Goal: Task Accomplishment & Management: Manage account settings

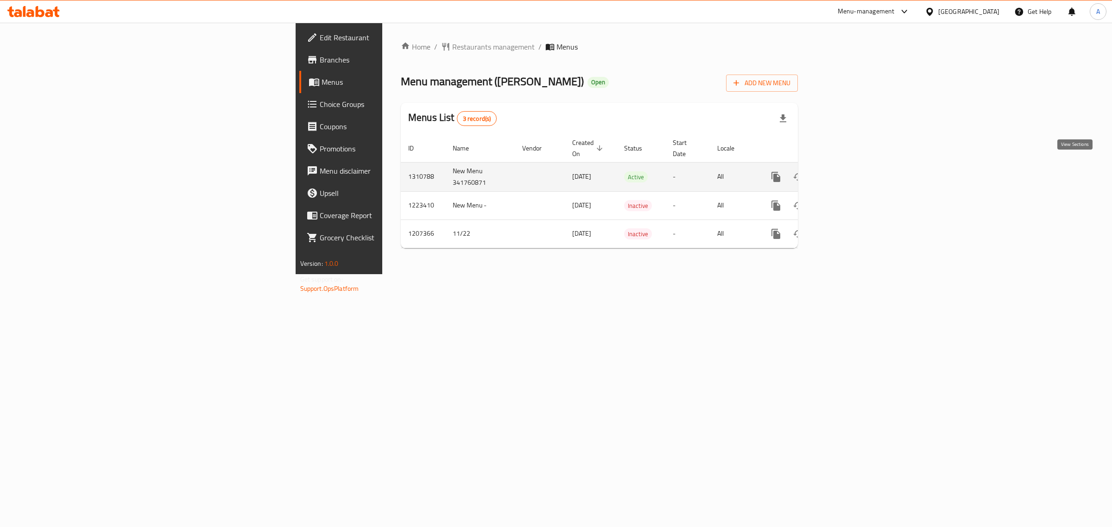
click at [848, 171] on icon "enhanced table" at bounding box center [842, 176] width 11 height 11
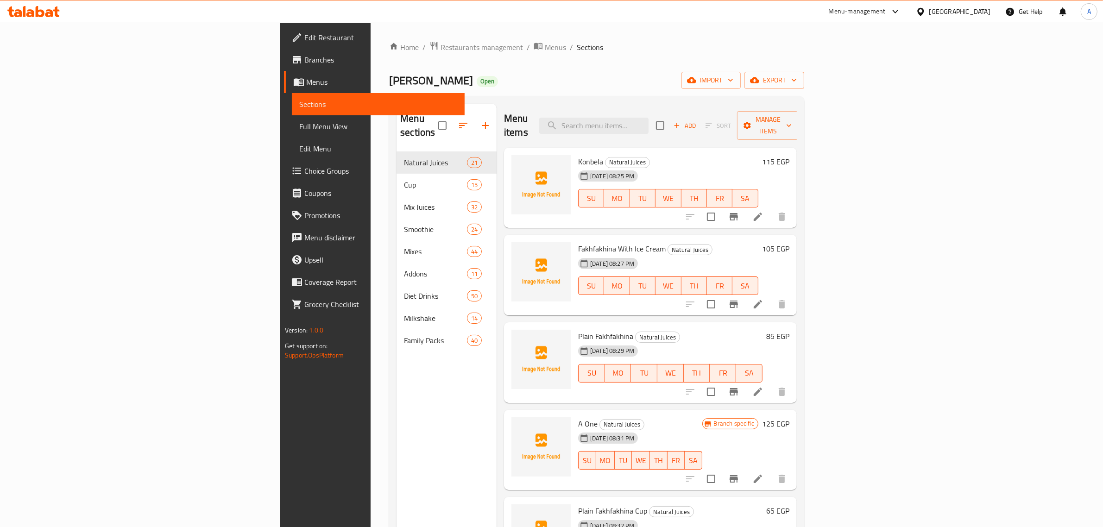
click at [762, 167] on div "[DATE] 08:25 PM SU MO TU WE TH FR SA" at bounding box center [668, 192] width 188 height 50
click at [578, 329] on span "Plain Fakhfakhina" at bounding box center [605, 336] width 55 height 14
click at [745, 381] on button "Branch-specific-item" at bounding box center [733, 392] width 22 height 22
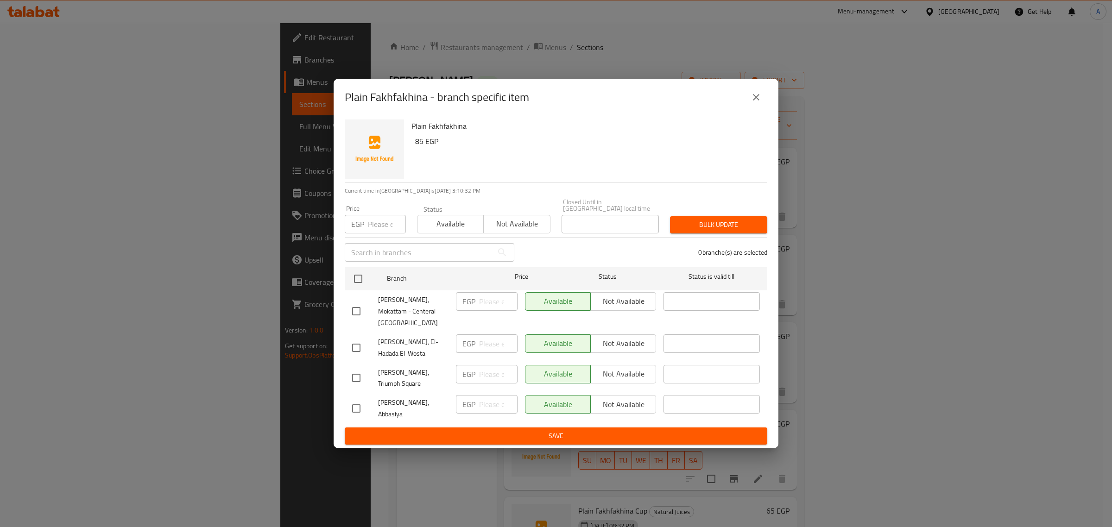
click at [760, 103] on icon "close" at bounding box center [755, 97] width 11 height 11
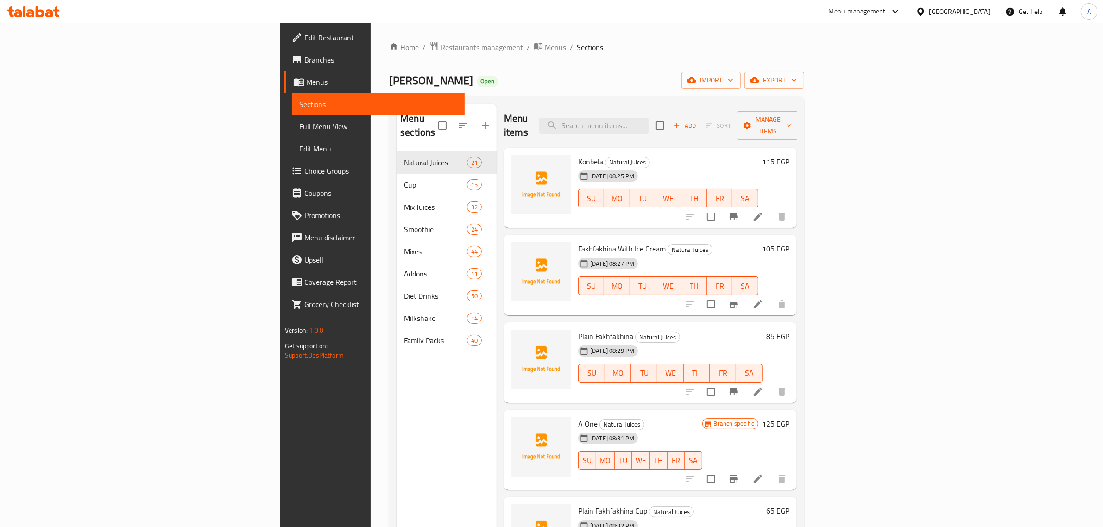
click at [724, 254] on div "[DATE] 08:27 PM SU MO TU WE TH FR SA" at bounding box center [668, 279] width 188 height 50
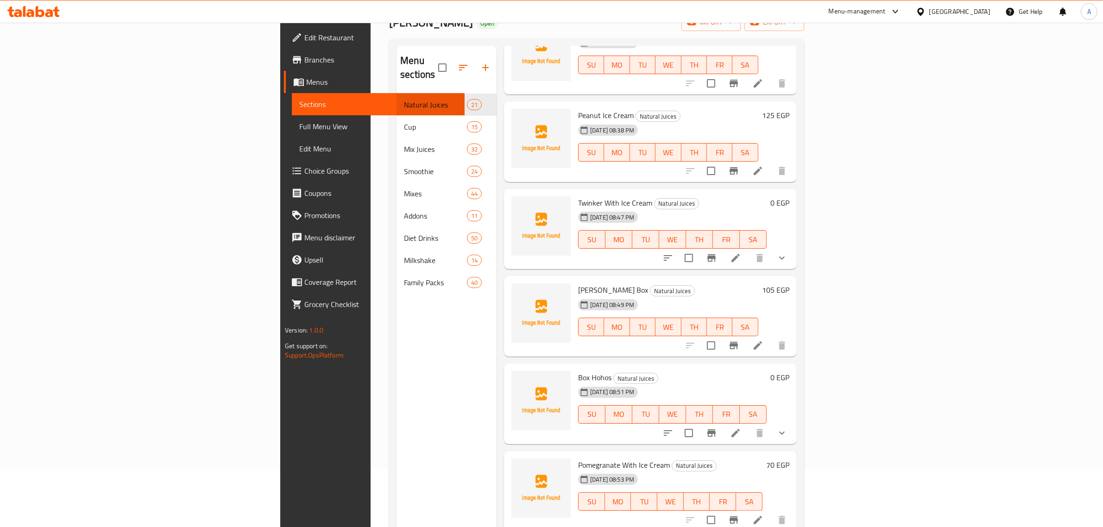
scroll to position [810, 0]
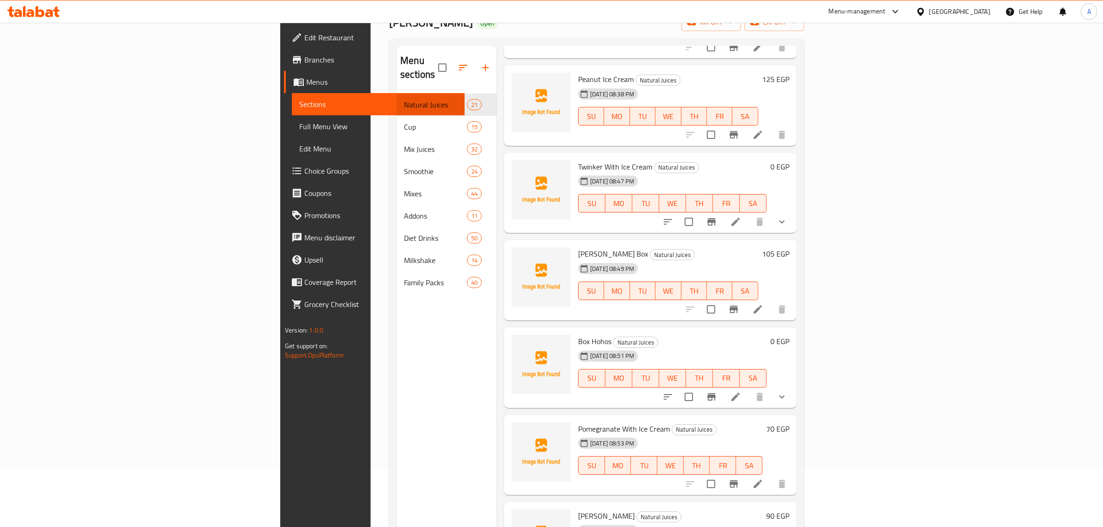
click at [787, 216] on icon "show more" at bounding box center [781, 221] width 11 height 11
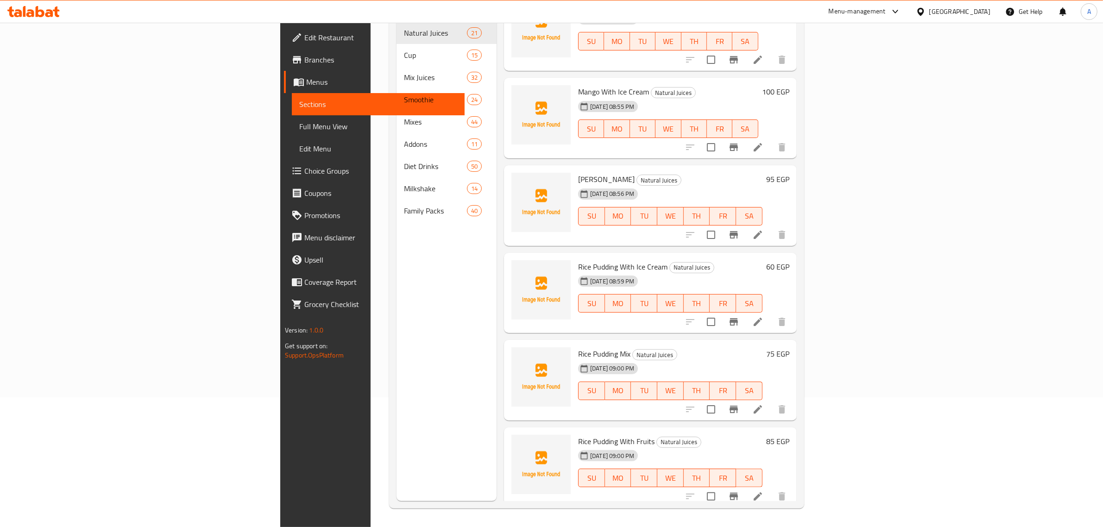
scroll to position [0, 0]
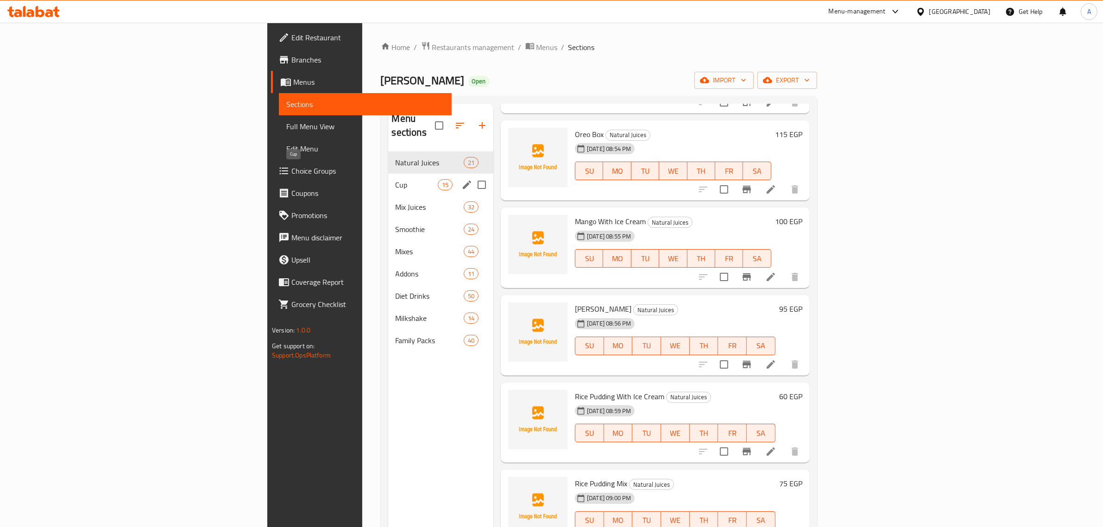
drag, startPoint x: 260, startPoint y: 167, endPoint x: 194, endPoint y: 197, distance: 73.2
click at [396, 179] on span "Cup" at bounding box center [417, 184] width 42 height 11
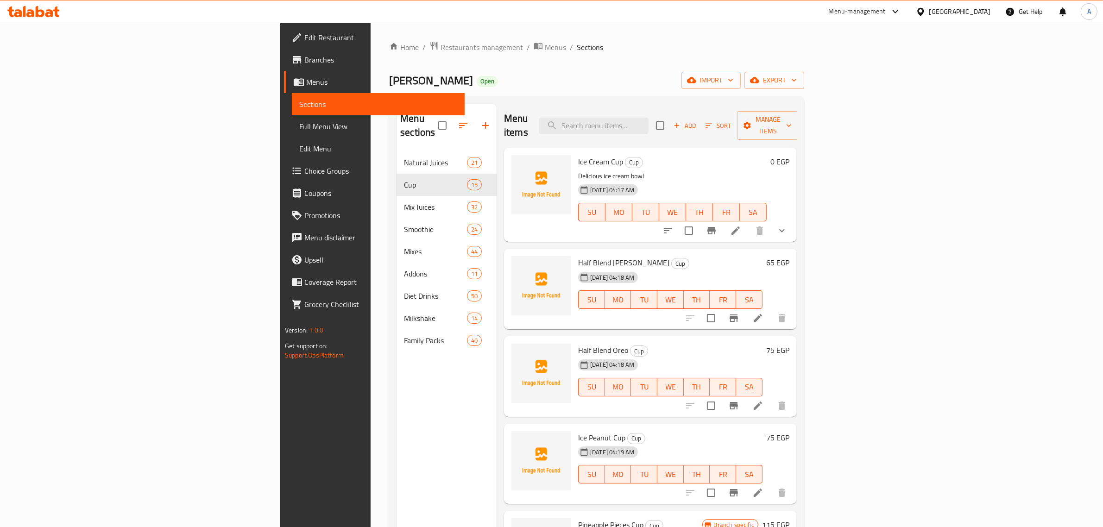
click at [641, 252] on div "Half Blend [PERSON_NAME] Cup [DATE] 04:18 AM SU MO TU WE TH FR SA" at bounding box center [670, 288] width 192 height 73
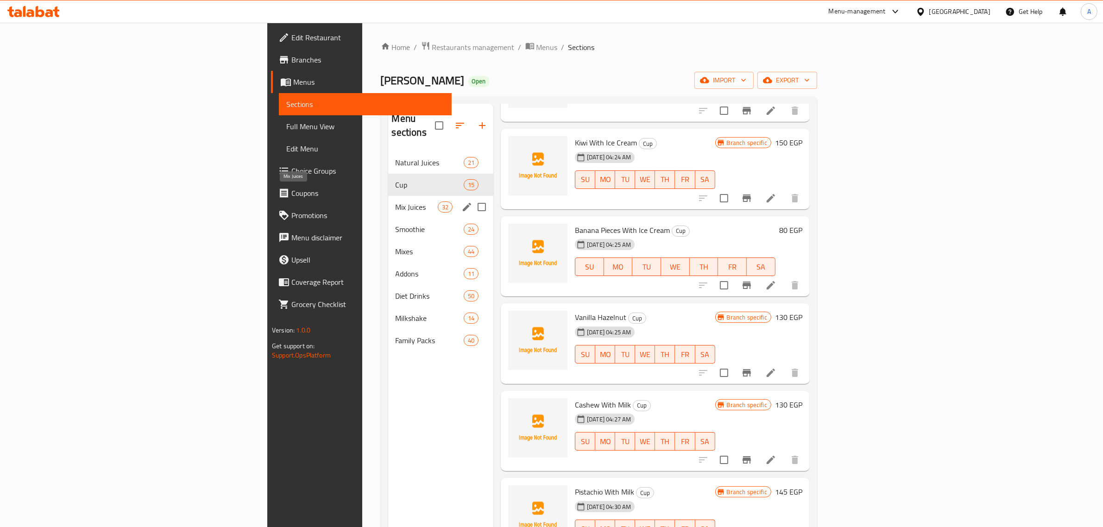
click at [396, 201] on span "Mix Juices" at bounding box center [417, 206] width 42 height 11
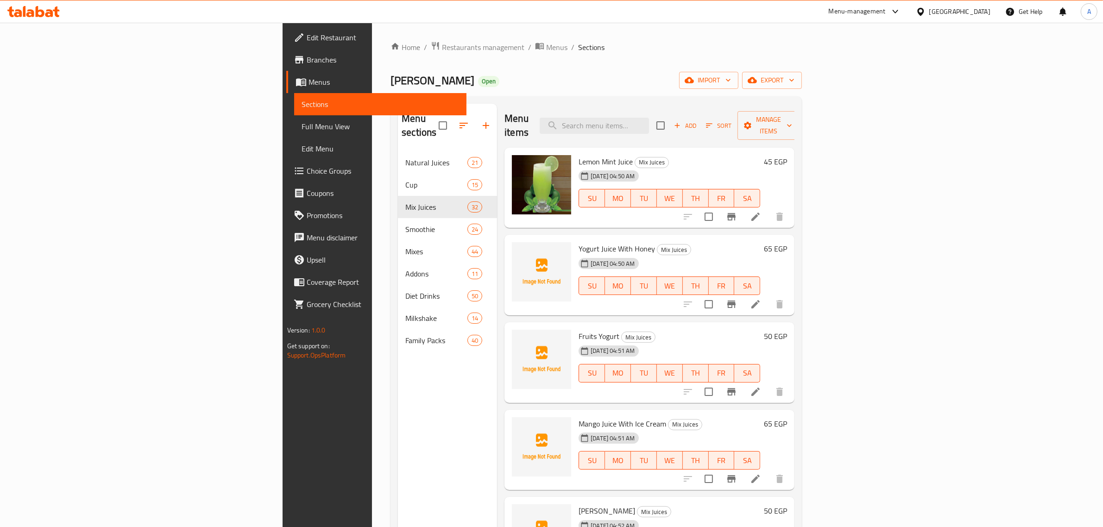
click at [622, 167] on div "[DATE] 04:50 AM" at bounding box center [598, 176] width 47 height 19
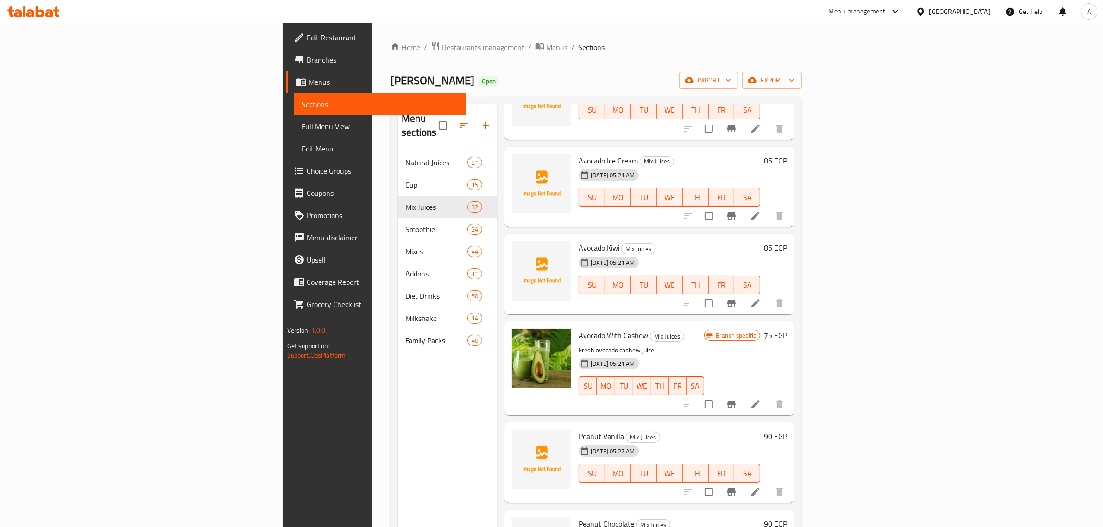
scroll to position [1332, 0]
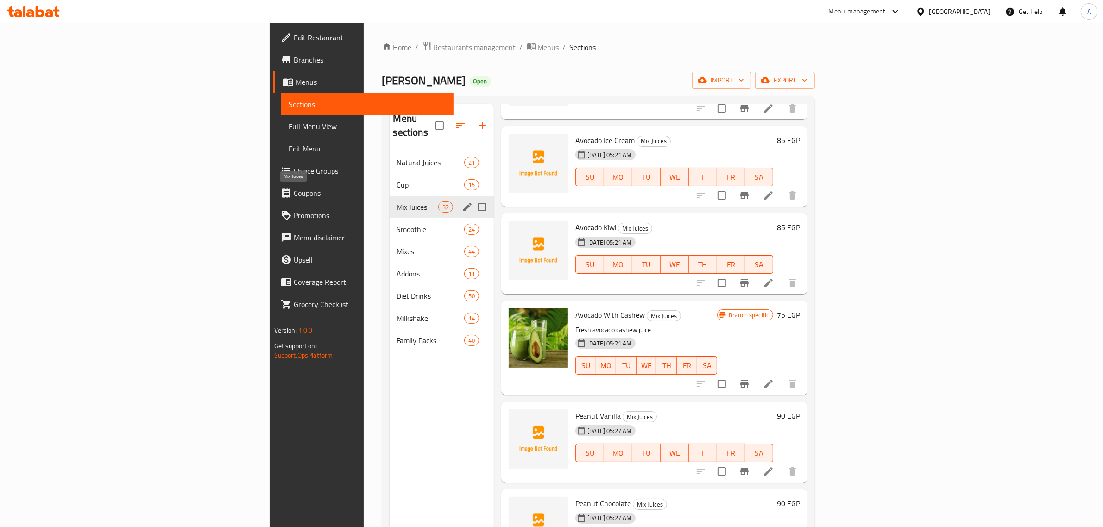
drag, startPoint x: 286, startPoint y: 198, endPoint x: 489, endPoint y: 246, distance: 208.8
click at [397, 201] on span "Mix Juices" at bounding box center [417, 206] width 41 height 11
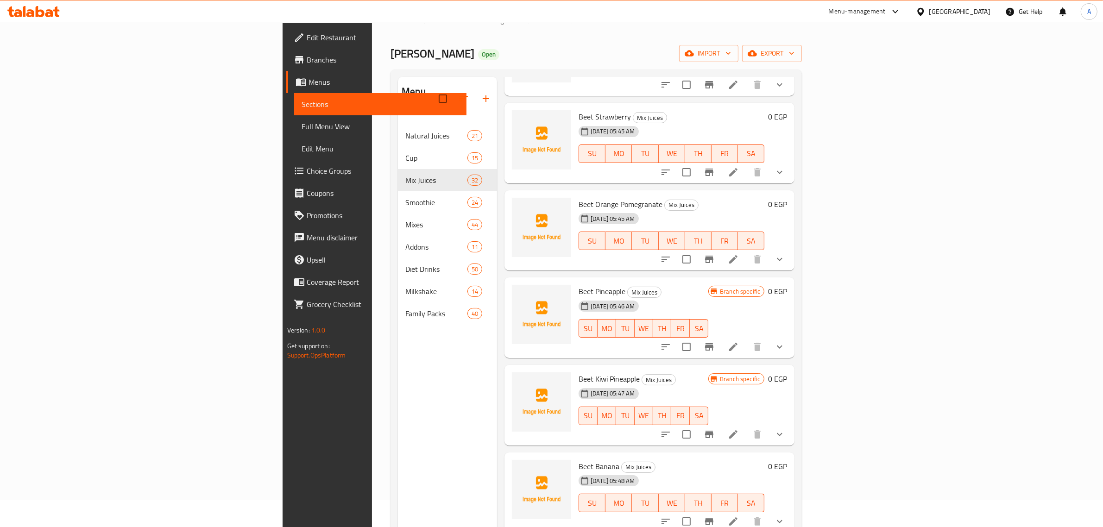
scroll to position [0, 0]
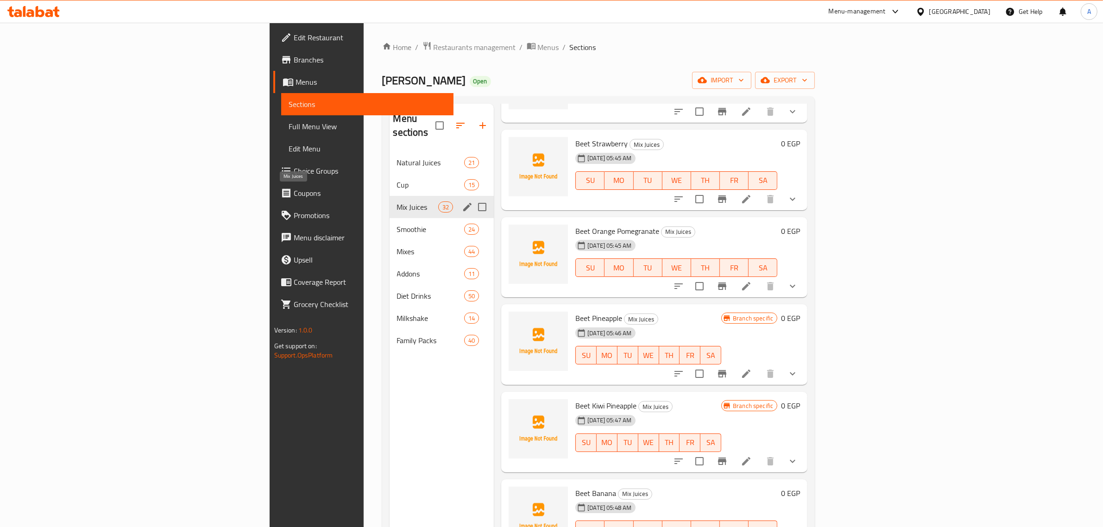
click at [397, 201] on span "Mix Juices" at bounding box center [417, 206] width 41 height 11
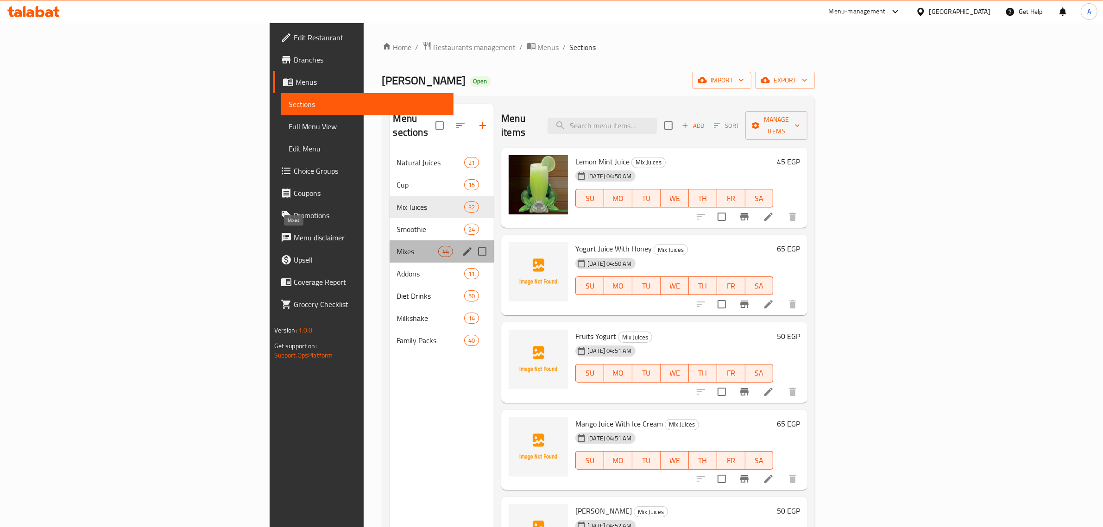
click at [397, 246] on span "Mixes" at bounding box center [417, 251] width 41 height 11
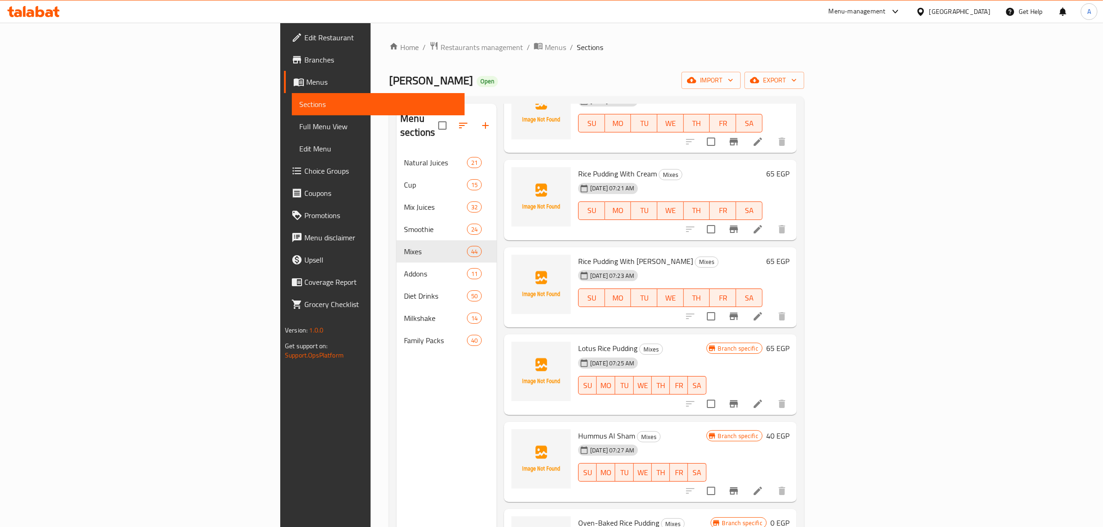
scroll to position [2374, 0]
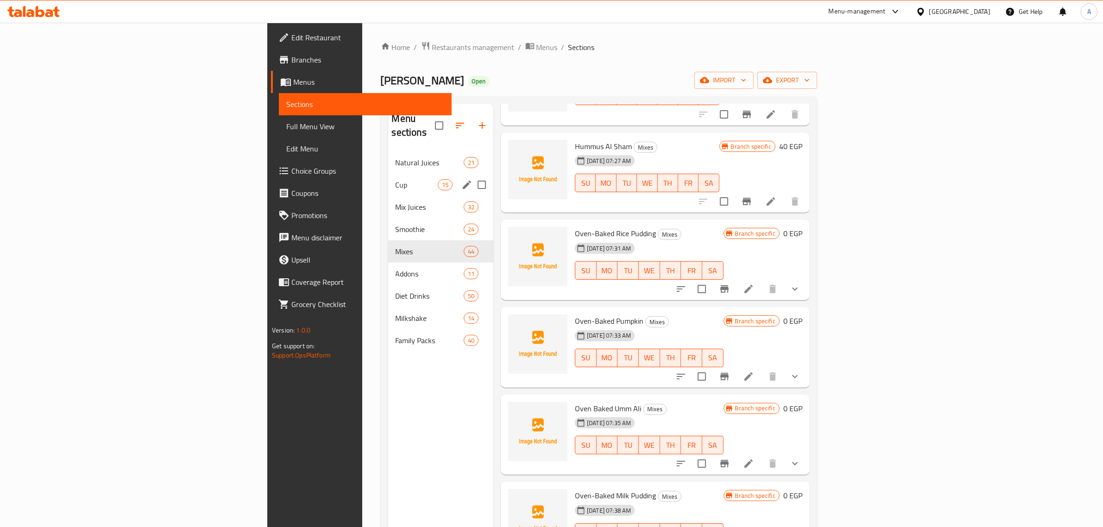
click at [388, 158] on div "Natural Juices 21" at bounding box center [441, 162] width 106 height 22
click at [396, 179] on span "Cup" at bounding box center [417, 184] width 42 height 11
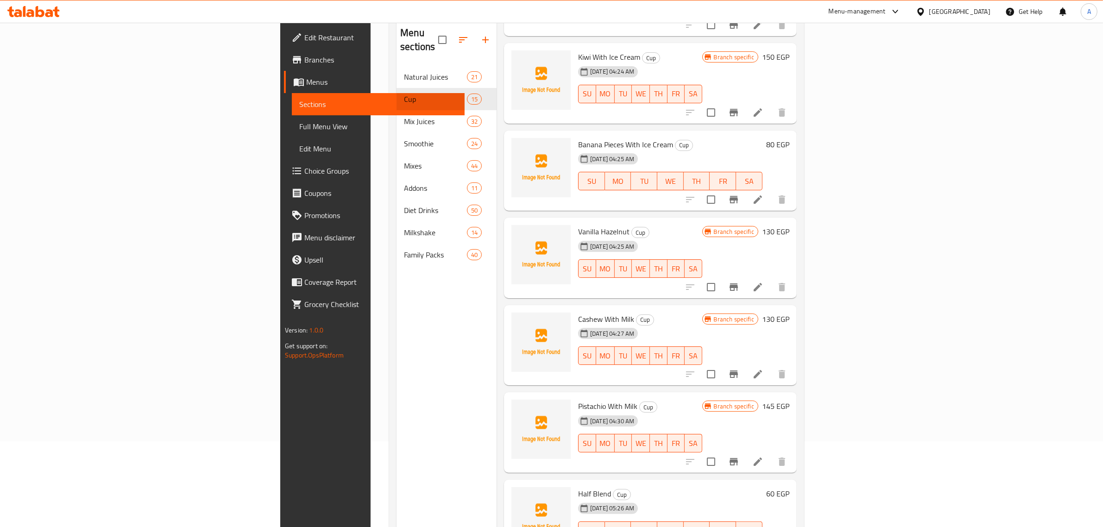
scroll to position [130, 0]
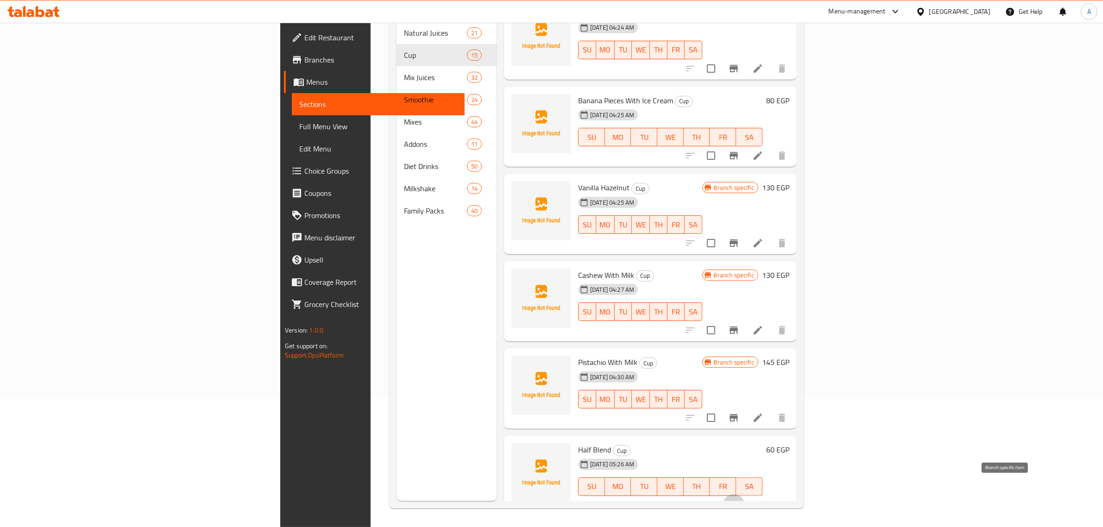
click at [738, 502] on icon "Branch-specific-item" at bounding box center [733, 505] width 8 height 7
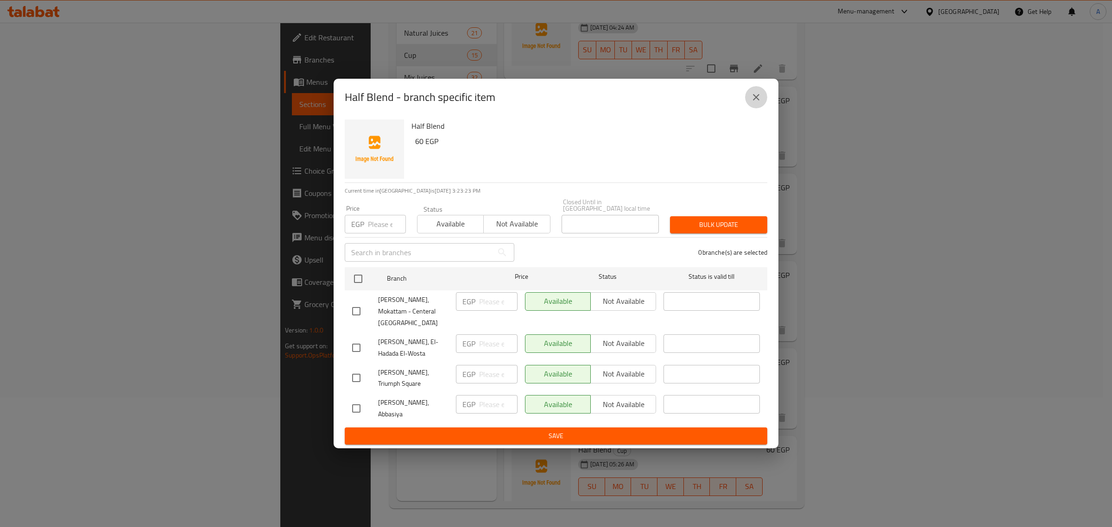
click at [760, 103] on icon "close" at bounding box center [755, 97] width 11 height 11
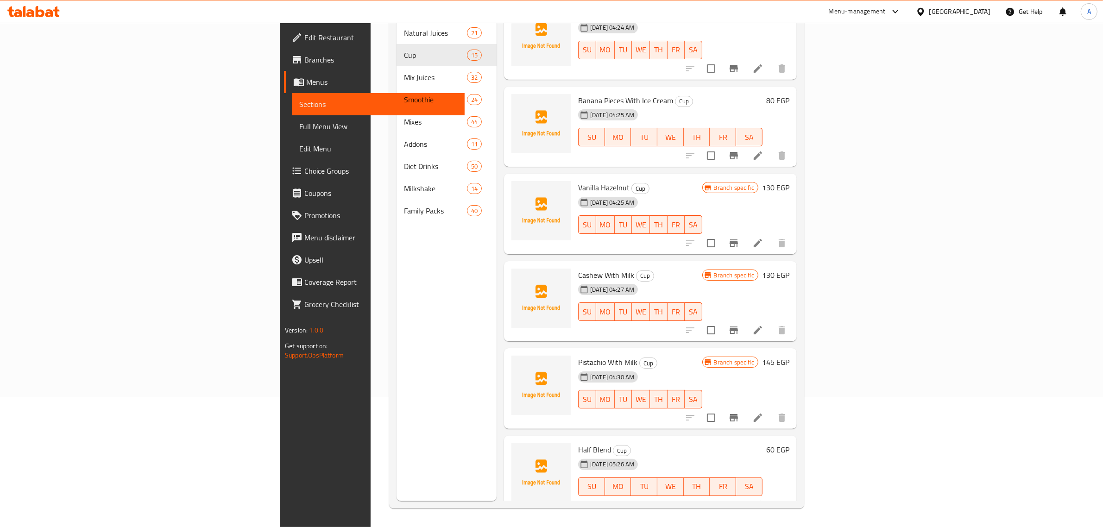
click at [823, 177] on div "Home / Restaurants management / Menus / Sections Abo [PERSON_NAME] Open import …" at bounding box center [597, 210] width 452 height 634
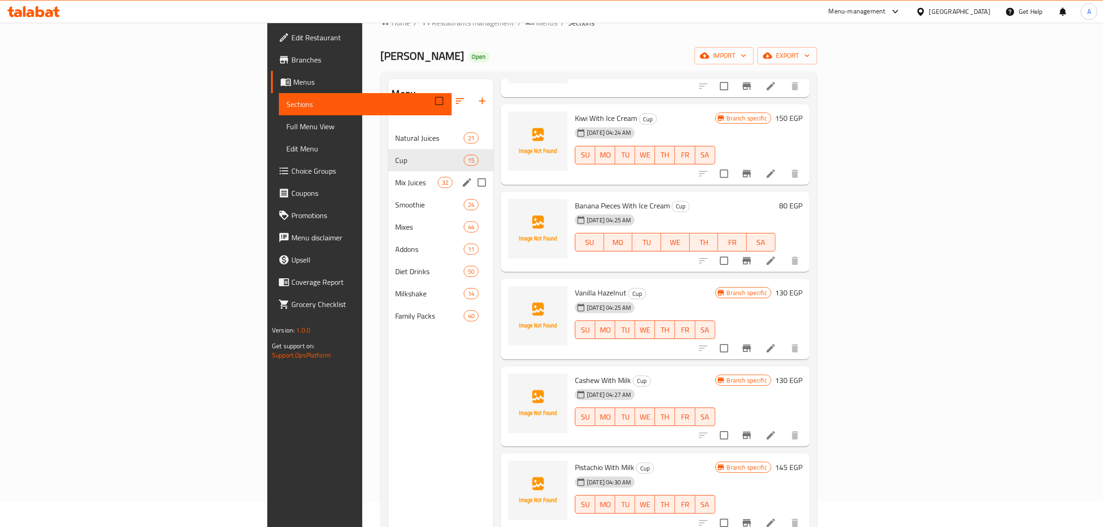
scroll to position [14, 0]
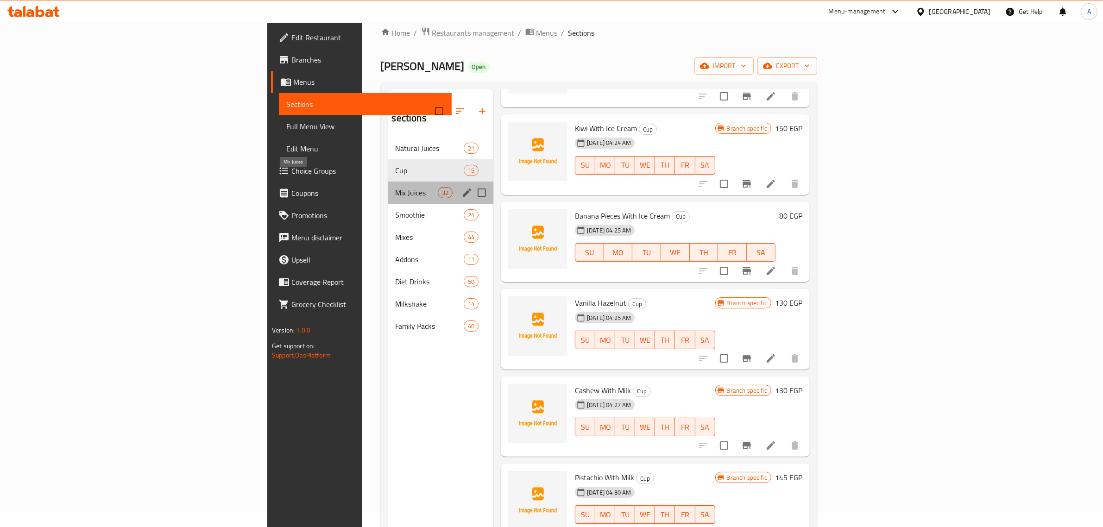
click at [396, 187] on span "Mix Juices" at bounding box center [417, 192] width 42 height 11
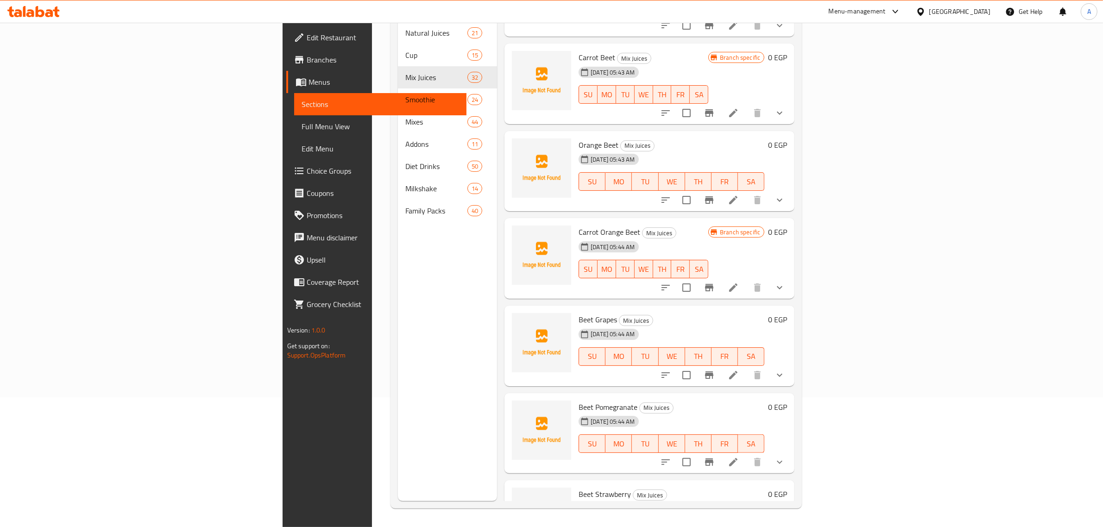
scroll to position [1840, 0]
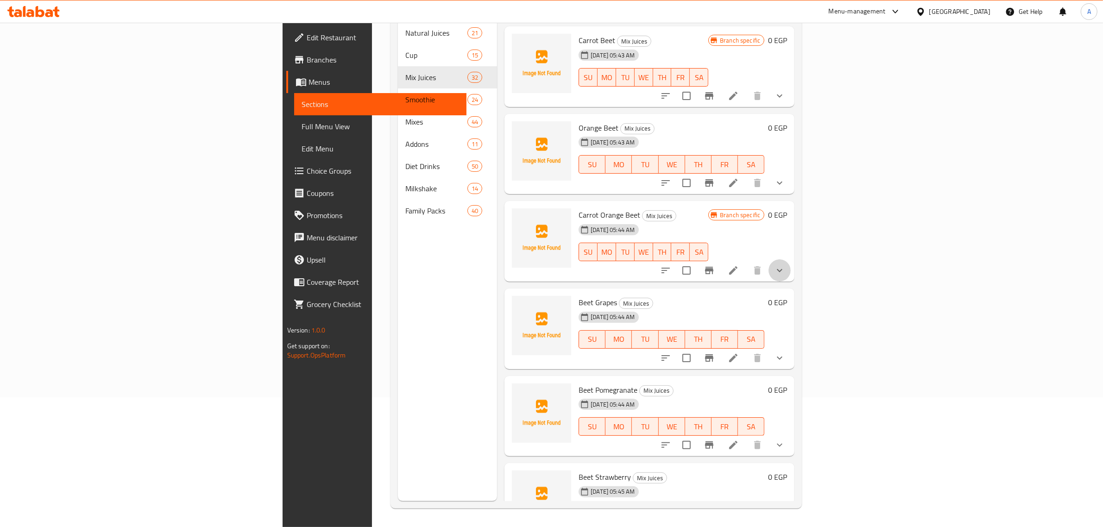
click at [791, 259] on button "show more" at bounding box center [779, 270] width 22 height 22
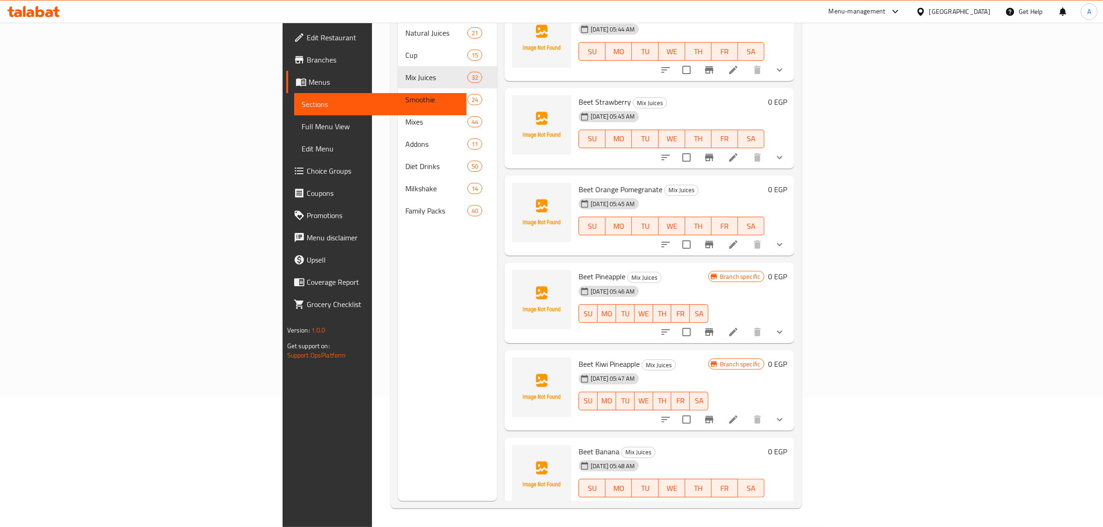
scroll to position [2393, 0]
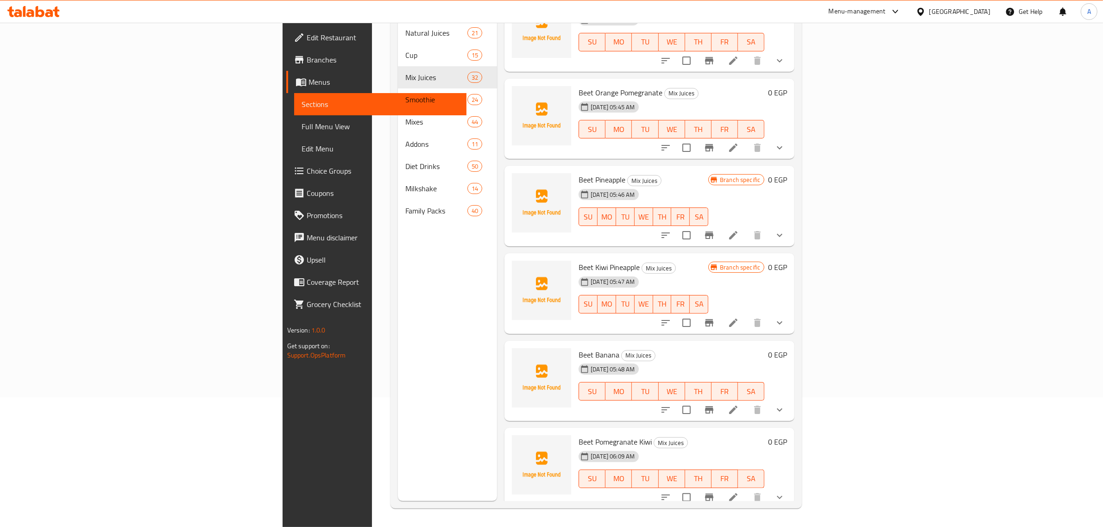
click at [647, 447] on div "[DATE] 06:09 AM SU MO TU WE TH FR SA" at bounding box center [671, 472] width 193 height 50
click at [398, 310] on div "Menu sections Natural Juices 21 Cup 15 Mix Juices 32 Smoothie 24 Mixes 44 Addon…" at bounding box center [447, 237] width 99 height 527
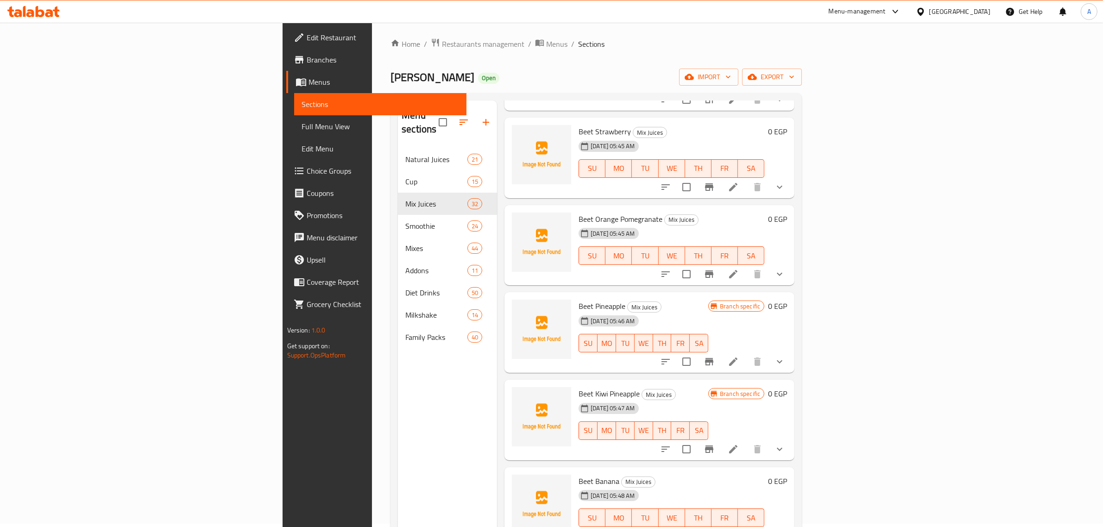
scroll to position [0, 0]
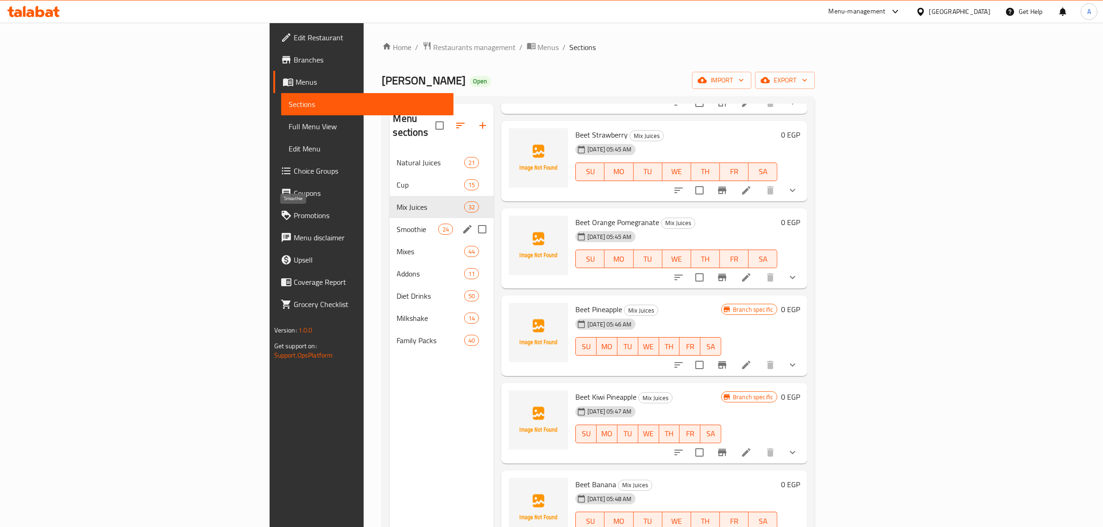
click at [397, 224] on span "Smoothie" at bounding box center [417, 229] width 41 height 11
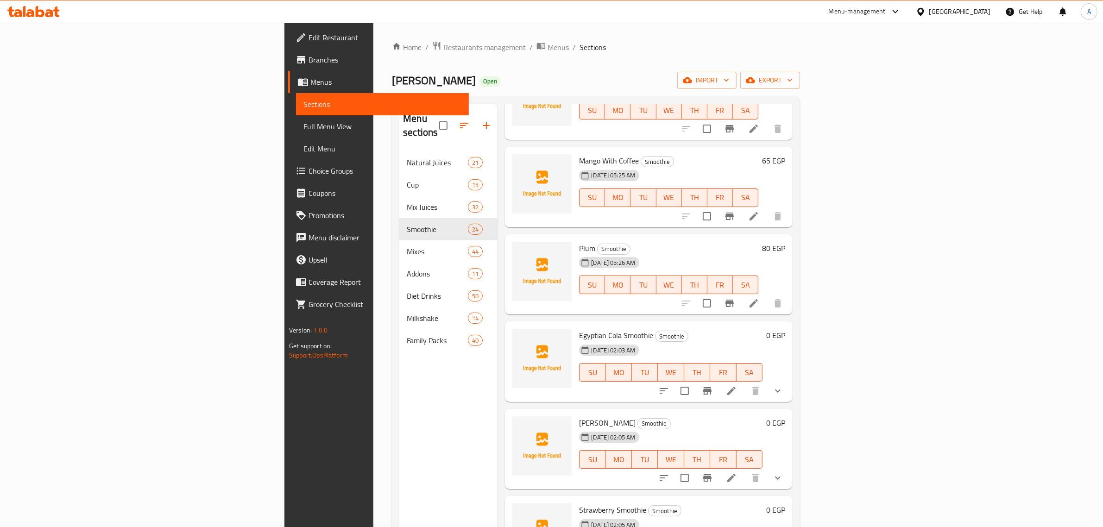
scroll to position [607, 0]
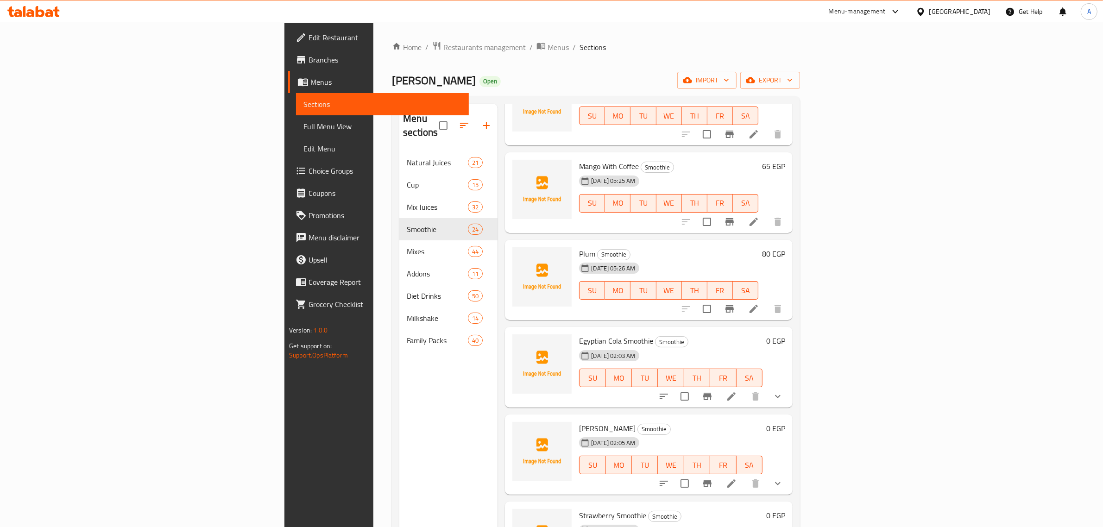
click at [579, 334] on span "Egyptian Cola Smoothie" at bounding box center [616, 341] width 74 height 14
click at [789, 385] on button "show more" at bounding box center [777, 396] width 22 height 22
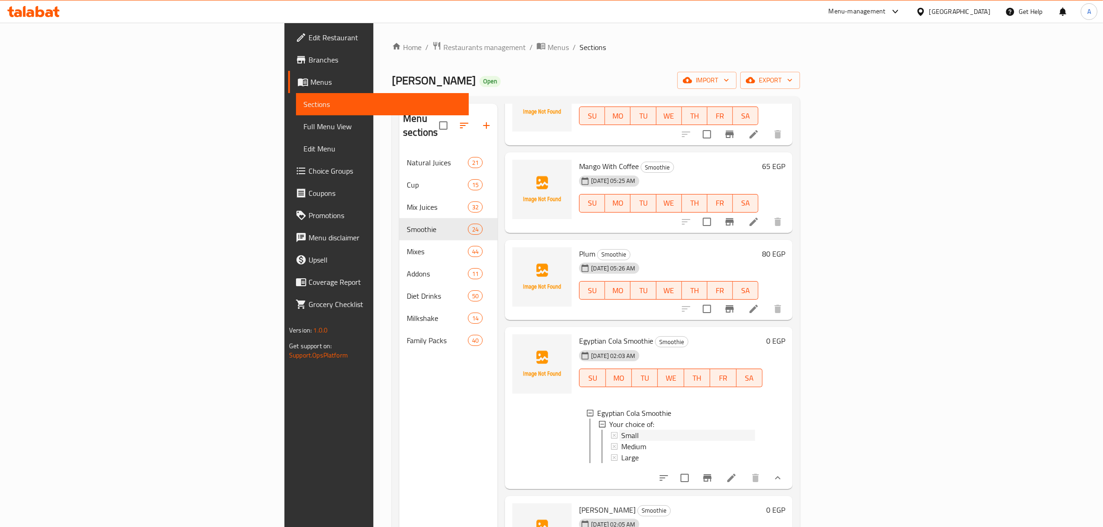
click at [621, 430] on div "Small" at bounding box center [688, 435] width 134 height 11
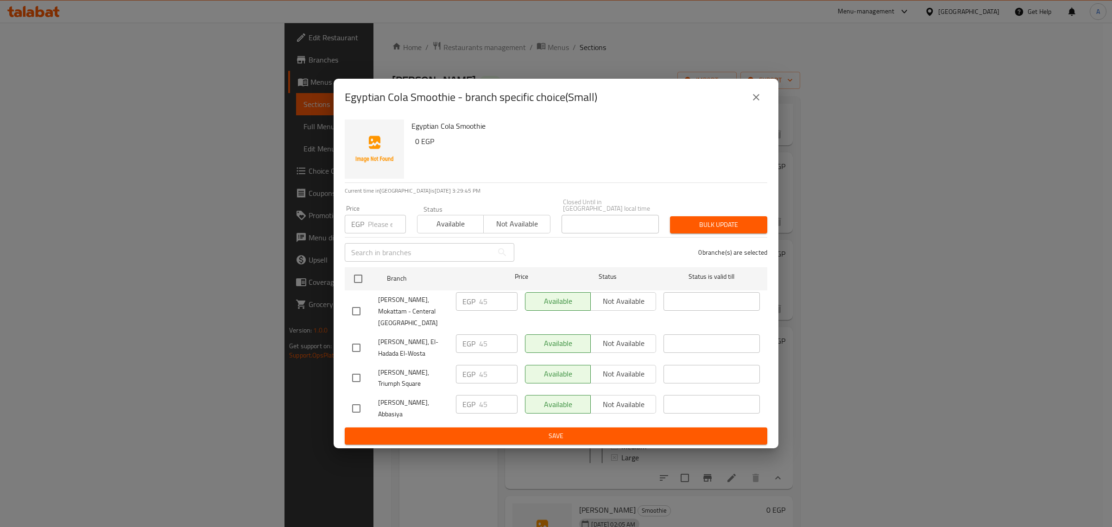
click at [752, 103] on icon "close" at bounding box center [755, 97] width 11 height 11
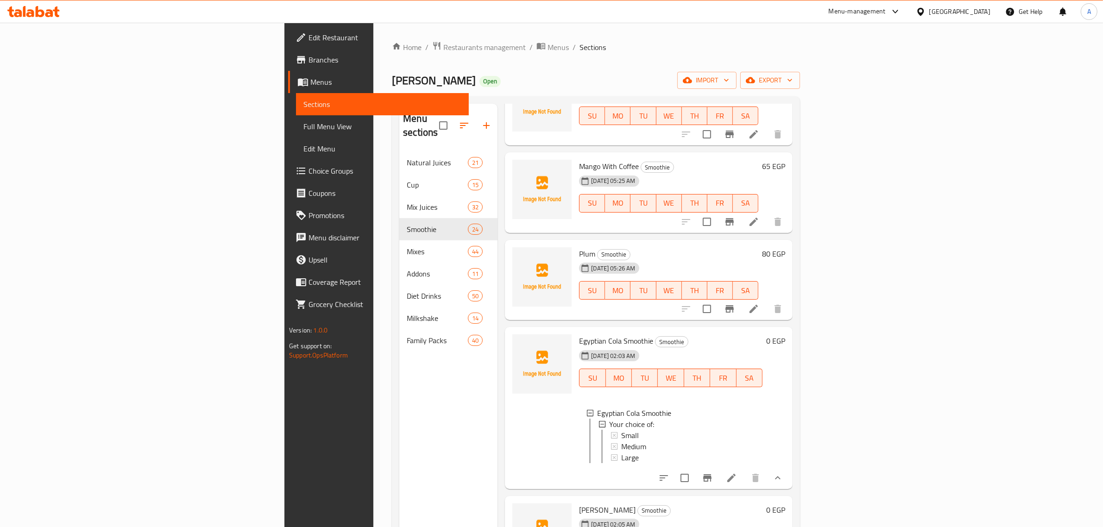
click at [399, 404] on div "Menu sections Natural Juices 21 Cup 15 Mix Juices 32 Smoothie 24 Mixes 44 Addon…" at bounding box center [448, 367] width 98 height 527
